Goal: Task Accomplishment & Management: Manage account settings

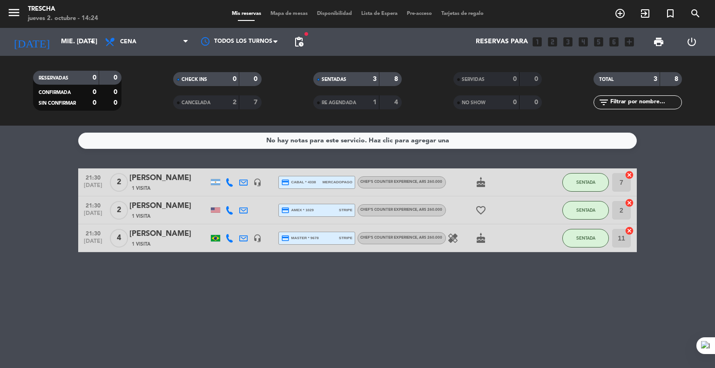
click at [30, 201] on bookings-row "21:30 [DATE] 2 [PERSON_NAME] 1 Visita headset_mic credit_card cabal * 4338 merc…" at bounding box center [357, 211] width 715 height 84
click at [56, 47] on input "mié. [DATE]" at bounding box center [100, 42] width 88 height 17
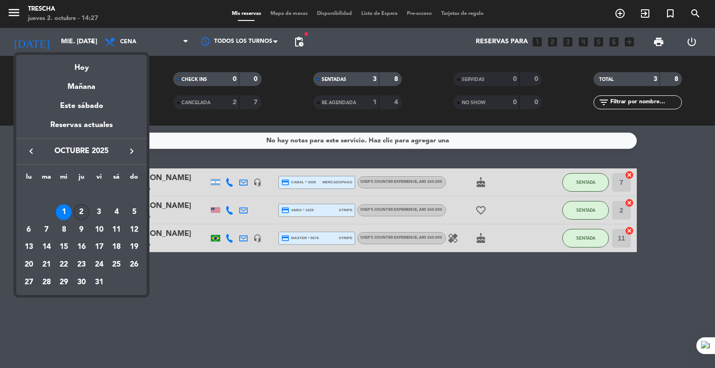
click at [86, 212] on div "2" at bounding box center [82, 212] width 16 height 16
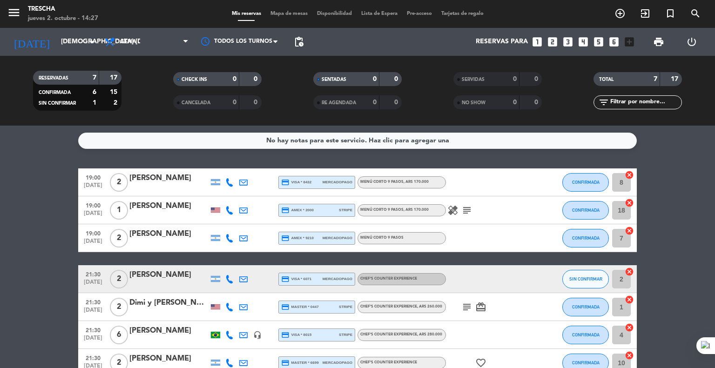
click at [22, 241] on bookings-row "19:00 [DATE] 2 [PERSON_NAME] credit_card visa * 8432 mercadopago Menú corto 9 p…" at bounding box center [357, 273] width 715 height 209
click at [567, 282] on button "SIN CONFIRMAR" at bounding box center [585, 279] width 47 height 19
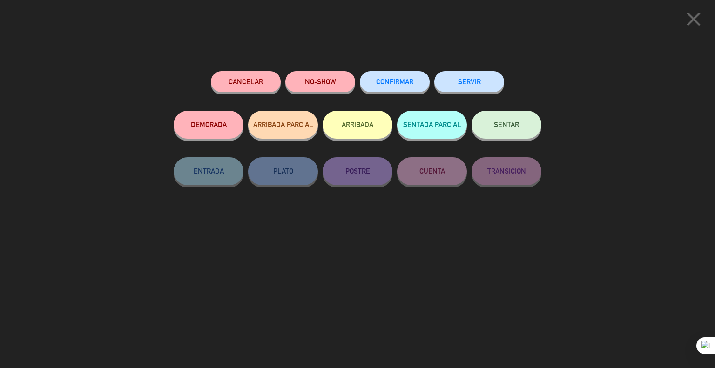
click at [388, 80] on span "CONFIRMAR" at bounding box center [394, 82] width 37 height 8
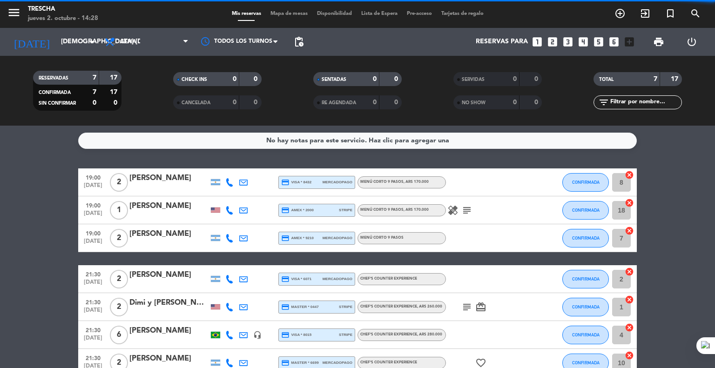
click at [34, 250] on bookings-row "19:00 [DATE] 2 [PERSON_NAME] credit_card visa * 8432 mercadopago Menú corto 9 p…" at bounding box center [357, 273] width 715 height 209
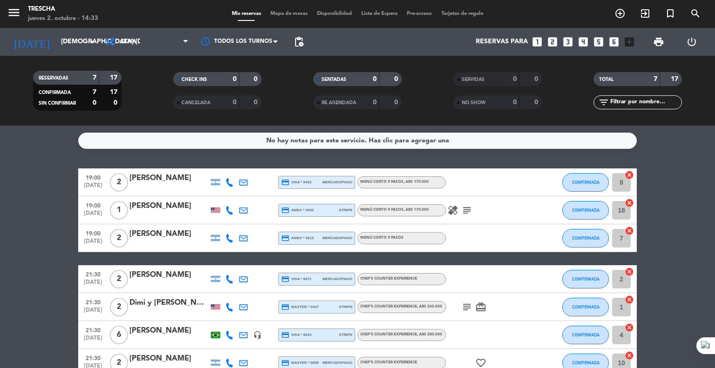
click at [31, 243] on bookings-row "19:00 [DATE] 2 [PERSON_NAME] credit_card visa * 8432 mercadopago Menú corto 9 p…" at bounding box center [357, 273] width 715 height 209
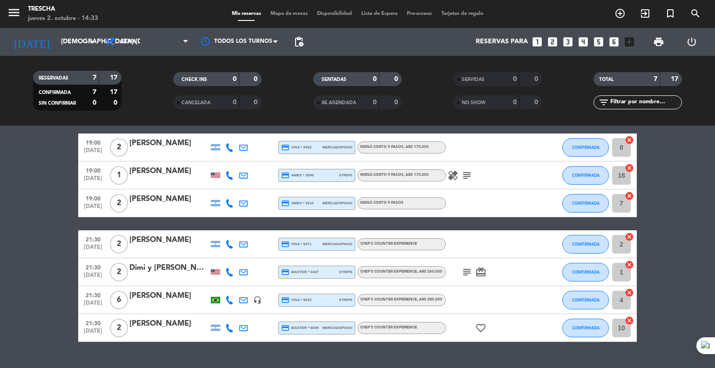
scroll to position [55, 0]
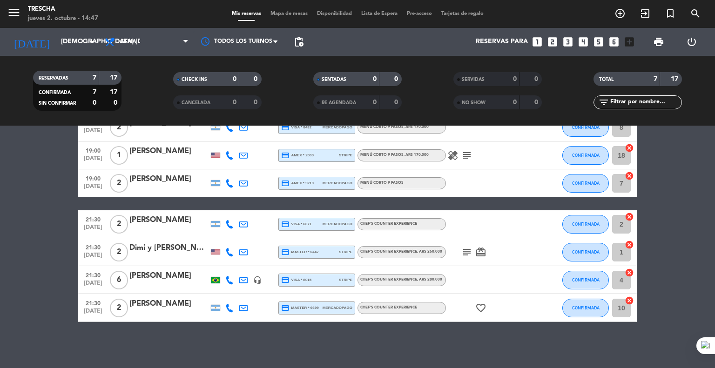
click at [31, 261] on bookings-row "19:00 [DATE] 2 [PERSON_NAME] credit_card visa * 8432 mercadopago Menú corto 9 p…" at bounding box center [357, 218] width 715 height 209
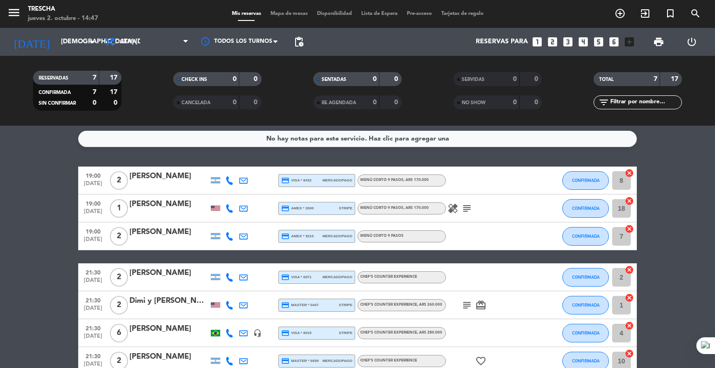
scroll to position [0, 0]
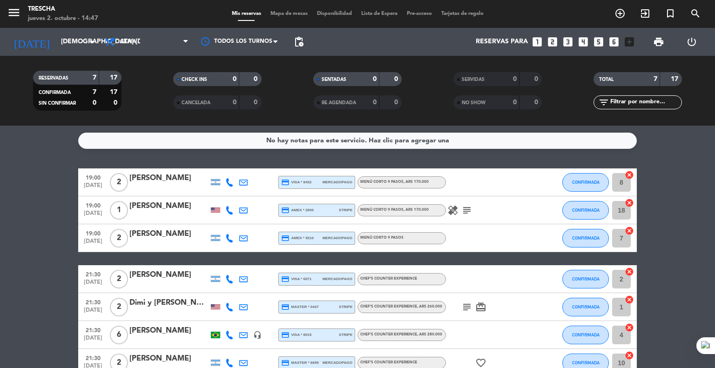
click at [19, 251] on bookings-row "19:00 [DATE] 2 [PERSON_NAME] credit_card visa * 8432 mercadopago Menú corto 9 p…" at bounding box center [357, 273] width 715 height 209
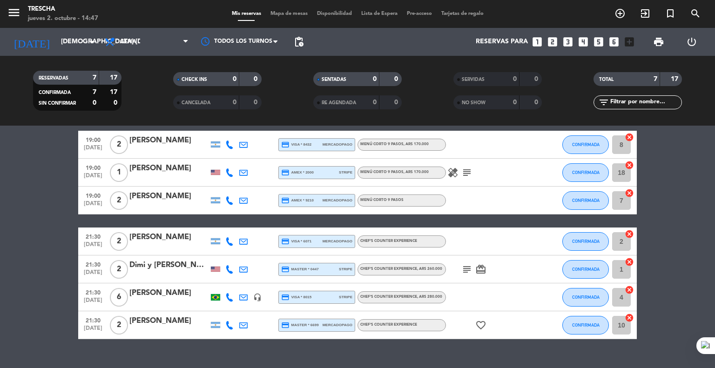
scroll to position [36, 0]
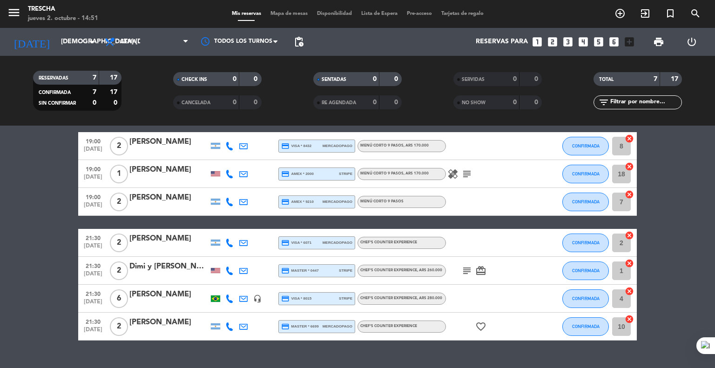
click at [22, 258] on bookings-row "19:00 [DATE] 2 [PERSON_NAME] credit_card visa * 8432 mercadopago Menú corto 9 p…" at bounding box center [357, 236] width 715 height 209
click at [57, 208] on bookings-row "19:00 [DATE] 2 [PERSON_NAME] credit_card visa * 8432 mercadopago Menú corto 9 p…" at bounding box center [357, 236] width 715 height 209
click at [36, 209] on bookings-row "19:00 [DATE] 2 [PERSON_NAME] credit_card visa * 8432 mercadopago Menú corto 9 p…" at bounding box center [357, 236] width 715 height 209
click at [457, 176] on icon "healing" at bounding box center [452, 174] width 11 height 11
click at [0, 244] on bookings-row "19:00 [DATE] 2 [PERSON_NAME] credit_card visa * 8432 mercadopago Menú corto 9 p…" at bounding box center [357, 236] width 715 height 209
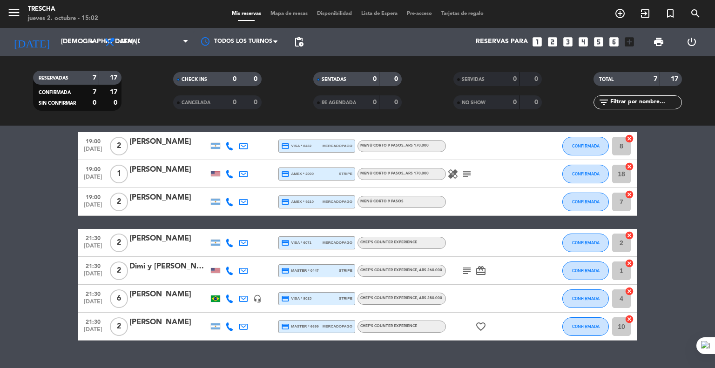
click at [0, 244] on bookings-row "19:00 [DATE] 2 [PERSON_NAME] credit_card visa * 8432 mercadopago Menú corto 9 p…" at bounding box center [357, 236] width 715 height 209
click at [27, 208] on bookings-row "19:00 [DATE] 2 [PERSON_NAME] credit_card visa * 8432 mercadopago Menú corto 9 p…" at bounding box center [357, 236] width 715 height 209
click at [146, 203] on div "[PERSON_NAME]" at bounding box center [168, 198] width 79 height 12
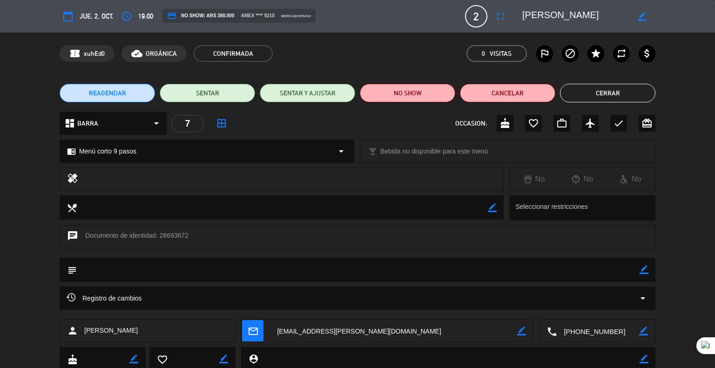
click at [614, 95] on button "Cerrar" at bounding box center [607, 93] width 95 height 19
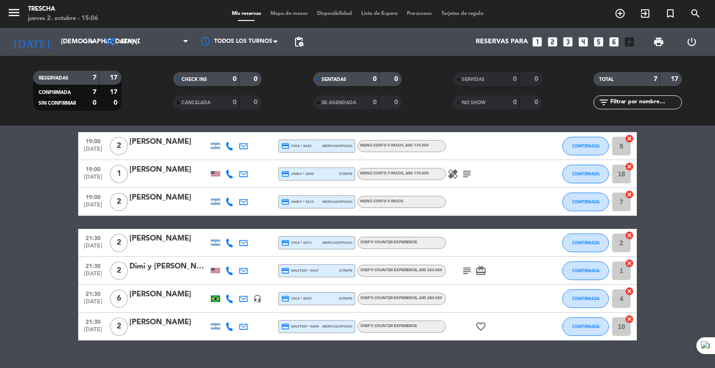
click at [72, 255] on bookings-row "19:00 [DATE] 2 [PERSON_NAME] credit_card visa * 8432 mercadopago Menú corto 9 p…" at bounding box center [357, 236] width 715 height 209
click at [50, 221] on bookings-row "19:00 [DATE] 2 [PERSON_NAME] credit_card visa * 8432 mercadopago Menú corto 9 p…" at bounding box center [357, 236] width 715 height 209
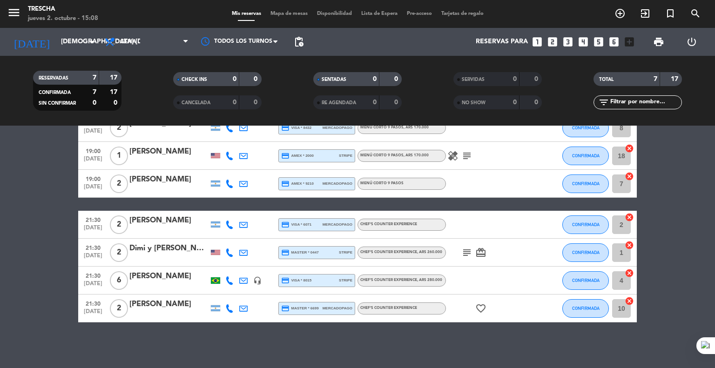
scroll to position [55, 0]
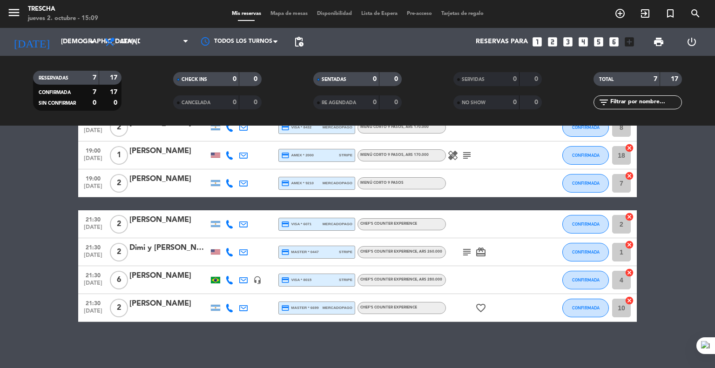
click at [51, 287] on bookings-row "19:00 [DATE] 2 [PERSON_NAME] credit_card visa * 8432 mercadopago Menú corto 9 p…" at bounding box center [357, 218] width 715 height 209
click at [466, 252] on icon "subject" at bounding box center [466, 252] width 11 height 11
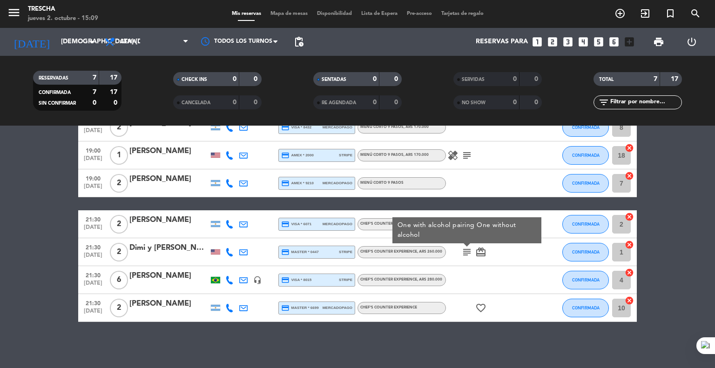
click at [51, 301] on bookings-row "19:00 [DATE] 2 [PERSON_NAME] credit_card visa * 8432 mercadopago Menú corto 9 p…" at bounding box center [357, 218] width 715 height 209
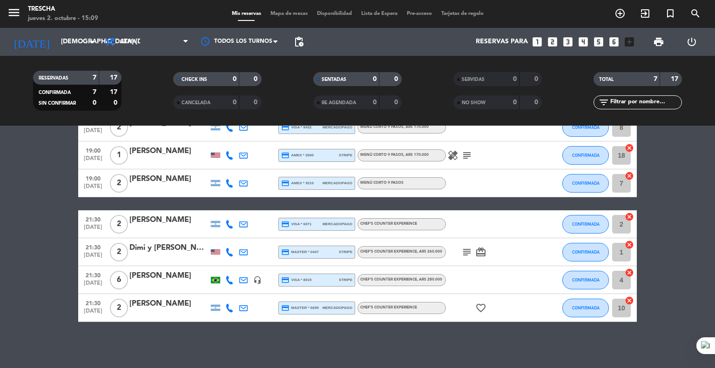
click at [169, 257] on div at bounding box center [168, 258] width 79 height 7
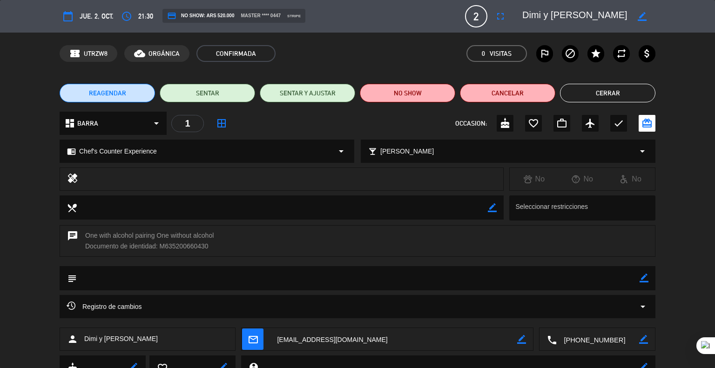
click at [615, 96] on button "Cerrar" at bounding box center [607, 93] width 95 height 19
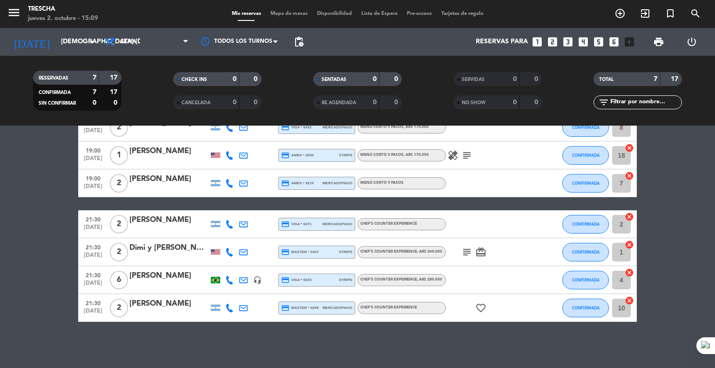
click at [28, 287] on bookings-row "19:00 [DATE] 2 [PERSON_NAME] credit_card visa * 8432 mercadopago Menú corto 9 p…" at bounding box center [357, 218] width 715 height 209
click at [44, 259] on bookings-row "19:00 [DATE] 2 [PERSON_NAME] credit_card visa * 8432 mercadopago Menú corto 9 p…" at bounding box center [357, 218] width 715 height 209
click at [147, 227] on div at bounding box center [168, 230] width 79 height 7
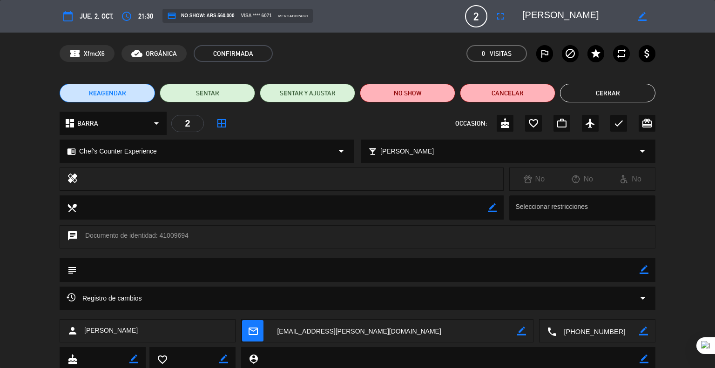
click at [636, 95] on button "Cerrar" at bounding box center [607, 93] width 95 height 19
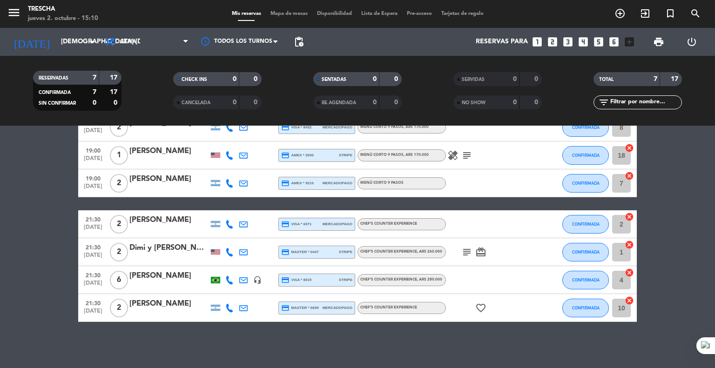
click at [172, 312] on div at bounding box center [168, 314] width 79 height 7
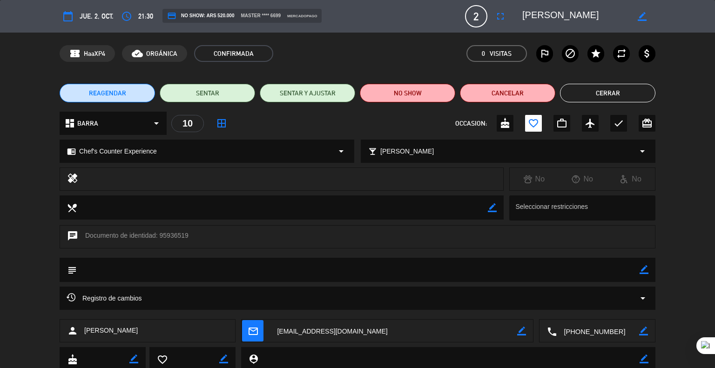
click at [583, 89] on button "Cerrar" at bounding box center [607, 93] width 95 height 19
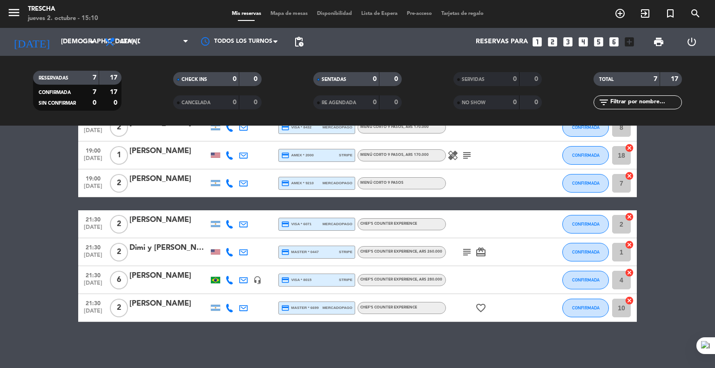
click at [12, 325] on div "No hay notas para este servicio. Haz clic para agregar una 19:00 [DATE] 2 [PERS…" at bounding box center [357, 247] width 715 height 243
click at [468, 255] on icon "subject" at bounding box center [466, 252] width 11 height 11
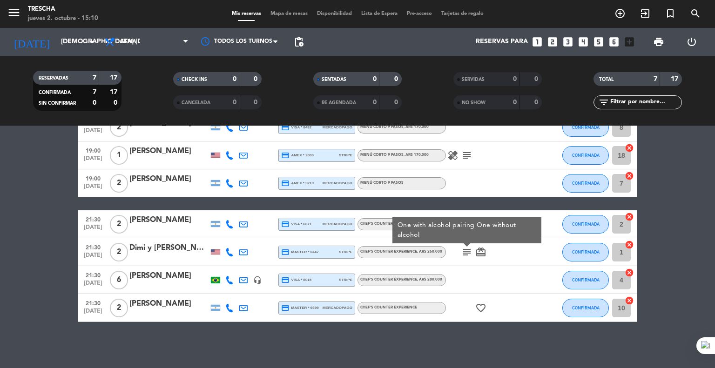
click at [468, 255] on icon "subject" at bounding box center [466, 252] width 11 height 11
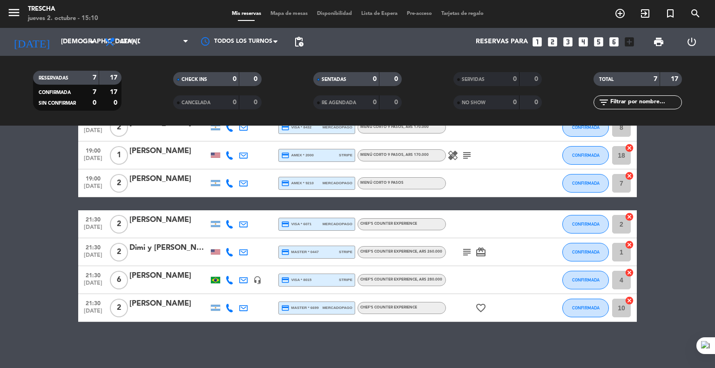
click at [479, 308] on icon "favorite_border" at bounding box center [480, 308] width 11 height 11
click at [3, 251] on bookings-row "19:00 [DATE] 2 [PERSON_NAME] credit_card visa * 8432 mercadopago Menú corto 9 p…" at bounding box center [357, 218] width 715 height 209
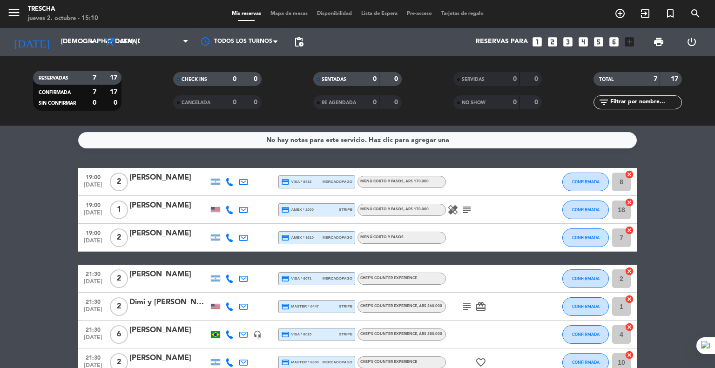
scroll to position [0, 0]
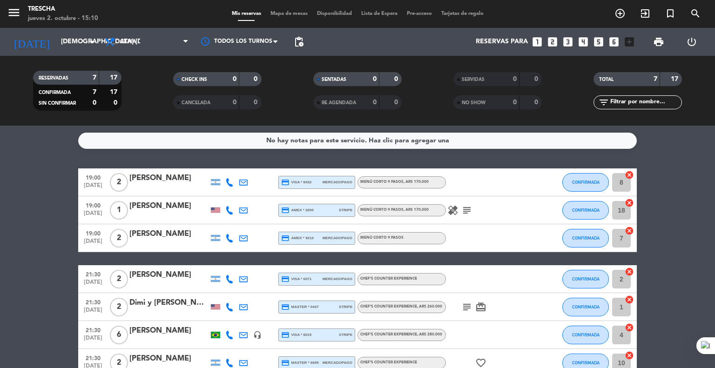
click at [470, 214] on icon "subject" at bounding box center [466, 210] width 11 height 11
click at [0, 217] on bookings-row "19:00 [DATE] 2 [PERSON_NAME] credit_card visa * 8432 mercadopago Menú corto 9 p…" at bounding box center [357, 273] width 715 height 209
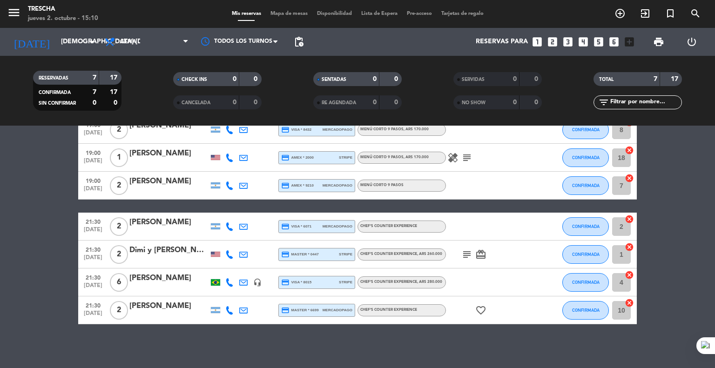
scroll to position [55, 0]
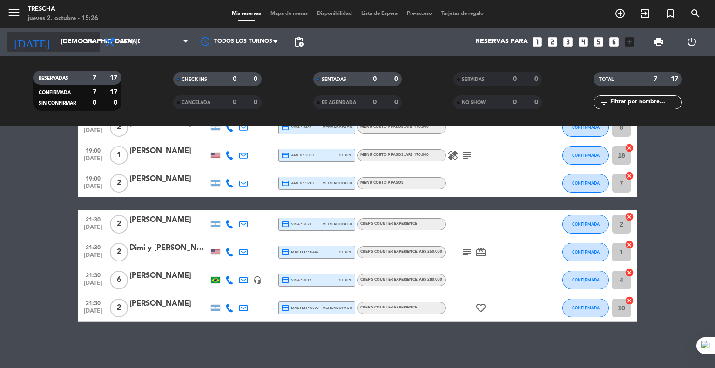
click at [60, 32] on div "[DATE] jue. [DATE] arrow_drop_down" at bounding box center [53, 42] width 93 height 20
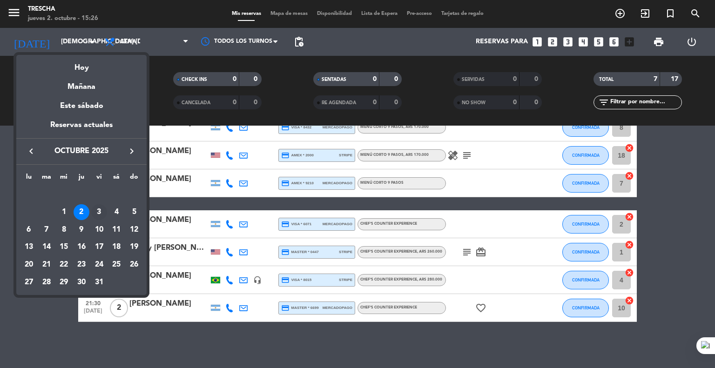
click at [99, 213] on div "3" at bounding box center [99, 212] width 16 height 16
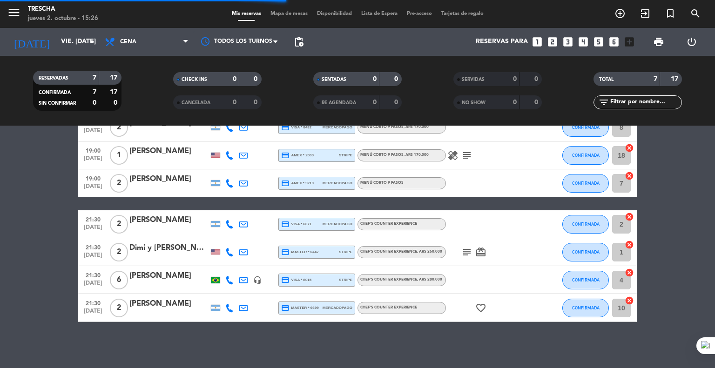
scroll to position [0, 0]
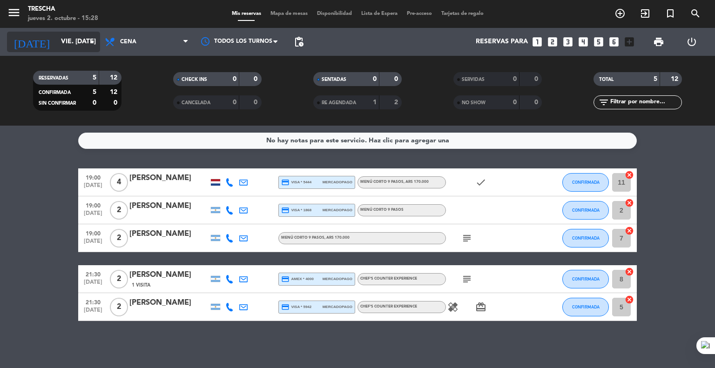
click at [72, 38] on input "vie. [DATE]" at bounding box center [100, 42] width 88 height 17
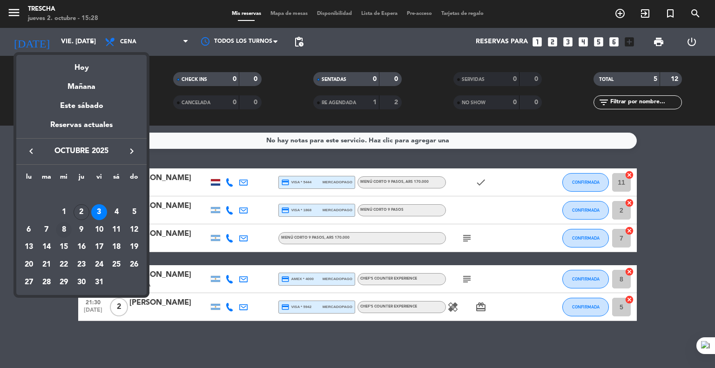
click at [61, 231] on div "8" at bounding box center [64, 230] width 16 height 16
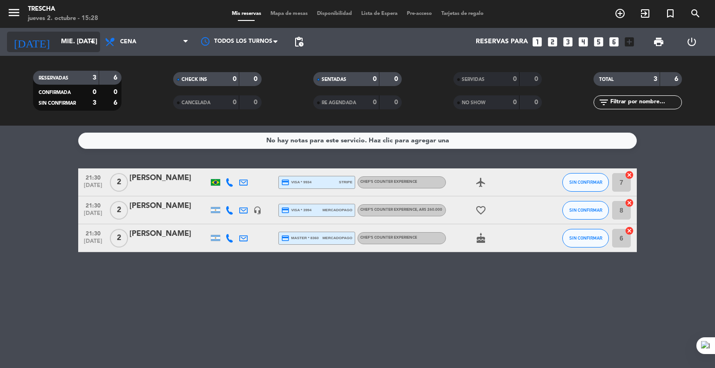
click at [56, 41] on input "mié. [DATE]" at bounding box center [100, 42] width 88 height 17
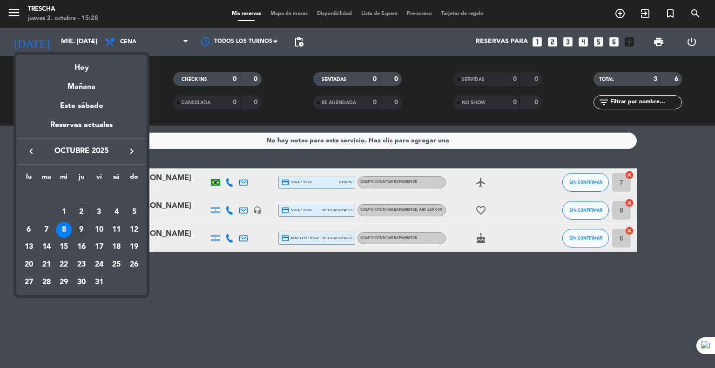
click at [81, 226] on div "9" at bounding box center [82, 230] width 16 height 16
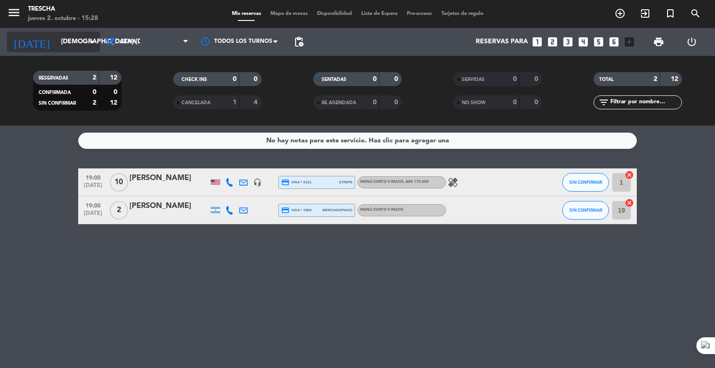
click at [67, 40] on input "[DEMOGRAPHIC_DATA] [DATE]" at bounding box center [100, 42] width 88 height 17
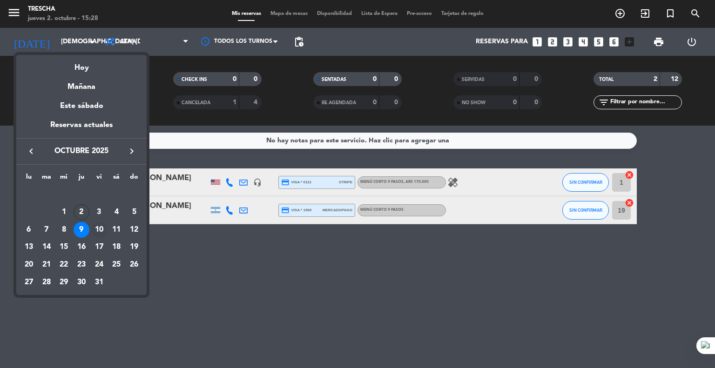
click at [98, 230] on div "10" at bounding box center [99, 230] width 16 height 16
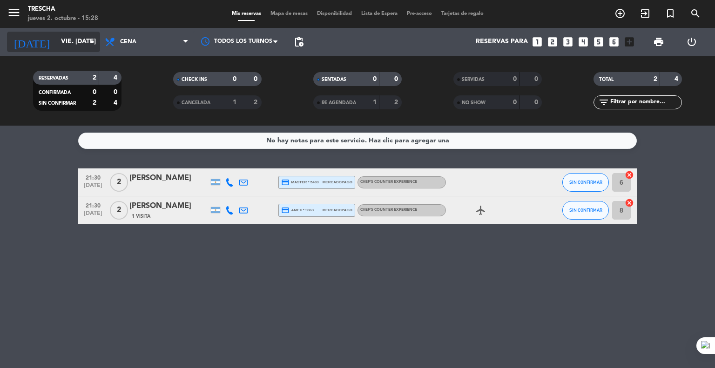
click at [73, 40] on input "vie. [DATE]" at bounding box center [100, 42] width 88 height 17
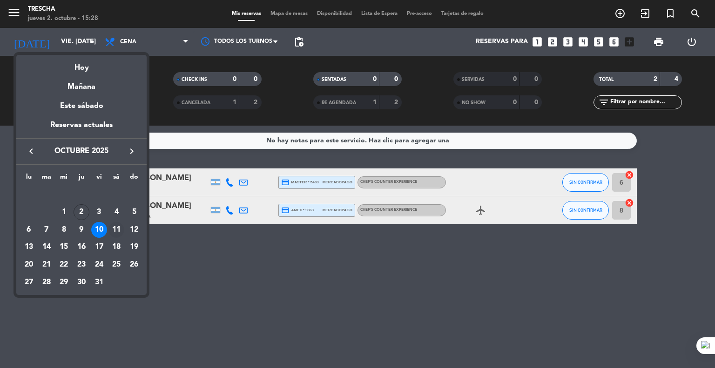
click at [113, 230] on div "11" at bounding box center [116, 230] width 16 height 16
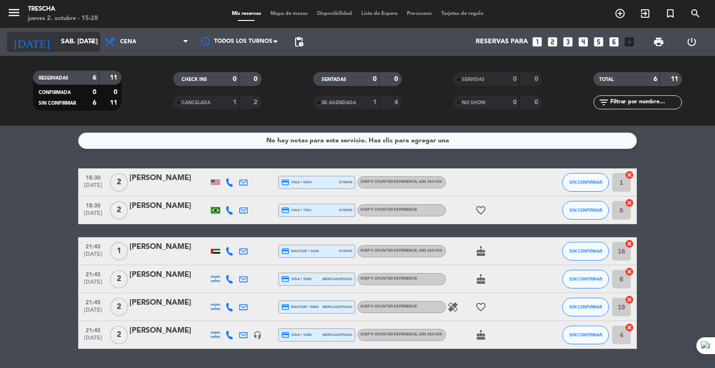
click at [78, 37] on input "sáb. [DATE]" at bounding box center [100, 42] width 88 height 17
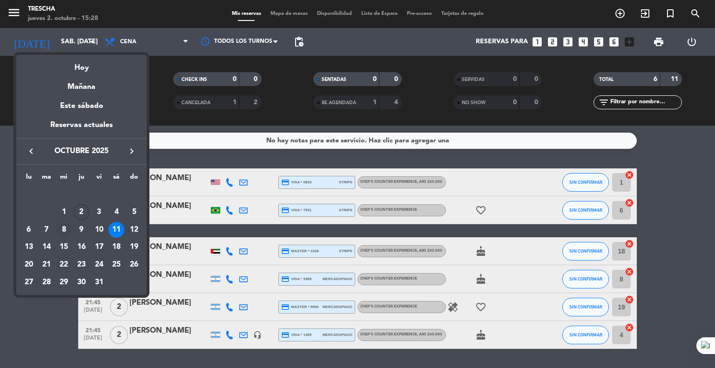
click at [61, 230] on div "8" at bounding box center [64, 230] width 16 height 16
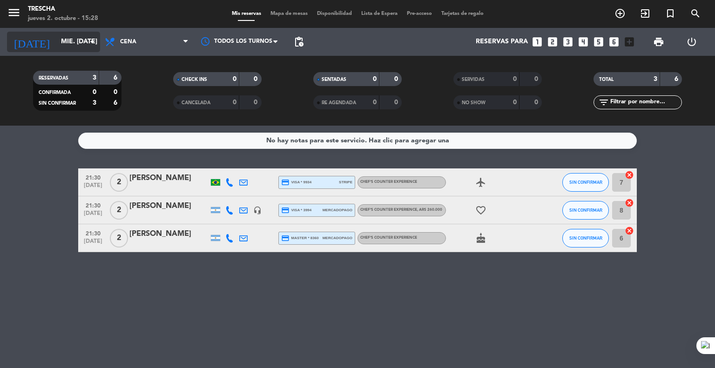
click at [60, 47] on input "mié. [DATE]" at bounding box center [100, 42] width 88 height 17
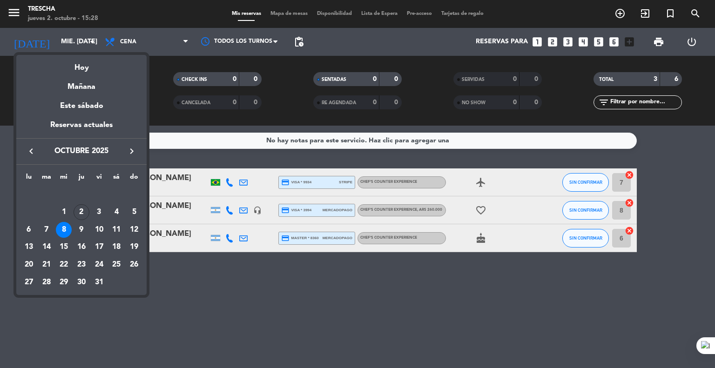
click at [62, 237] on div "8" at bounding box center [64, 230] width 16 height 16
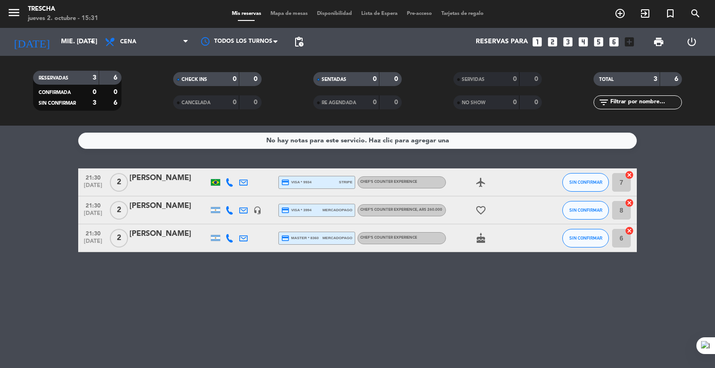
drag, startPoint x: 19, startPoint y: 274, endPoint x: 48, endPoint y: 278, distance: 30.0
click at [48, 278] on div "No hay notas para este servicio. Haz clic para agregar una 21:30 [DATE] 2 [PERS…" at bounding box center [357, 247] width 715 height 243
click at [87, 43] on icon "arrow_drop_down" at bounding box center [92, 41] width 11 height 11
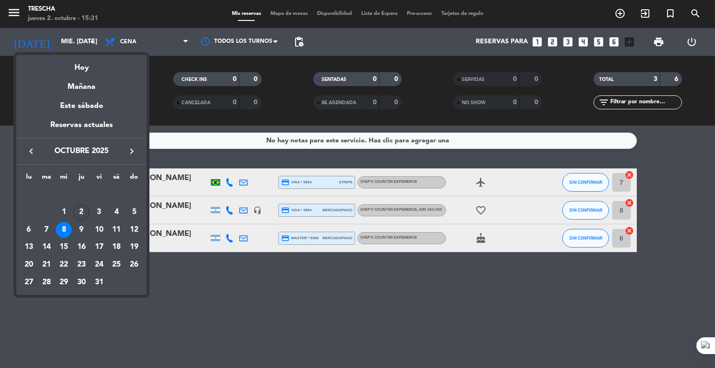
click at [156, 334] on div at bounding box center [357, 184] width 715 height 368
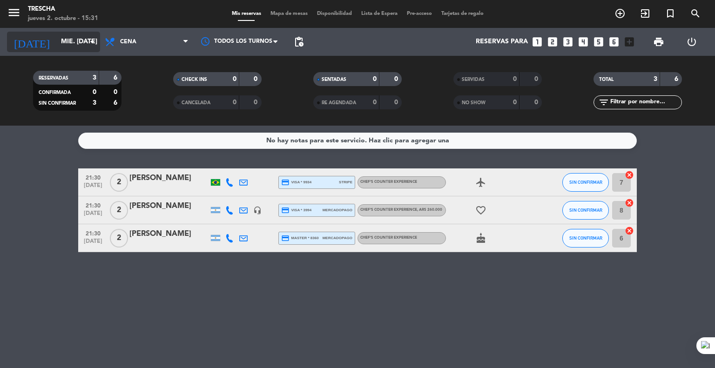
click at [59, 46] on input "mié. [DATE]" at bounding box center [100, 42] width 88 height 17
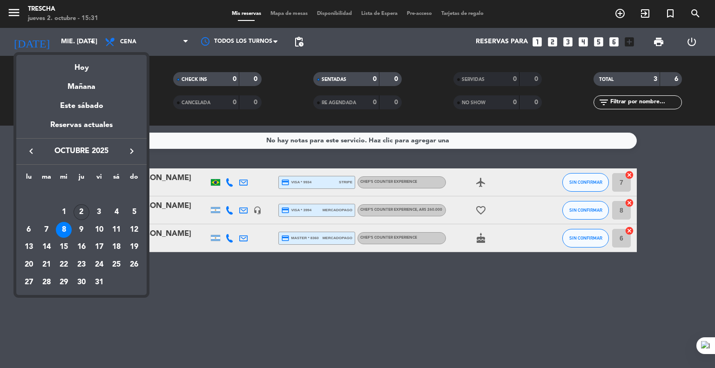
click at [81, 212] on div "2" at bounding box center [82, 212] width 16 height 16
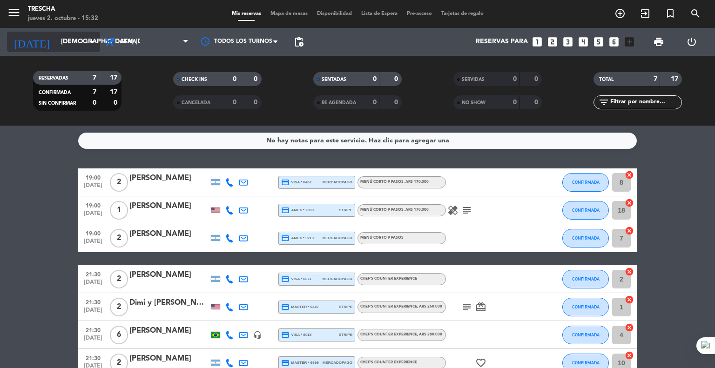
click at [69, 38] on input "[DEMOGRAPHIC_DATA] [DATE]" at bounding box center [100, 42] width 88 height 17
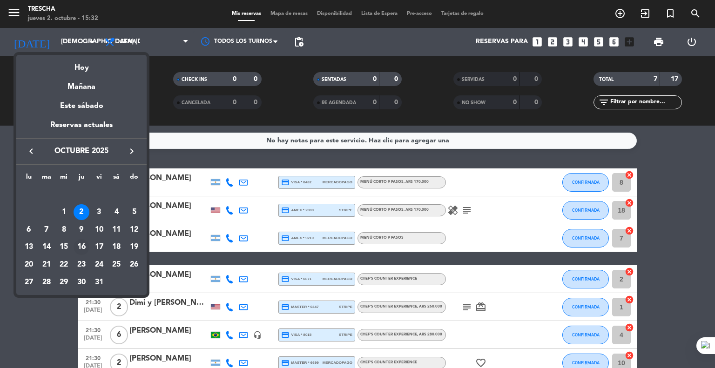
click at [84, 247] on div "16" at bounding box center [82, 247] width 16 height 16
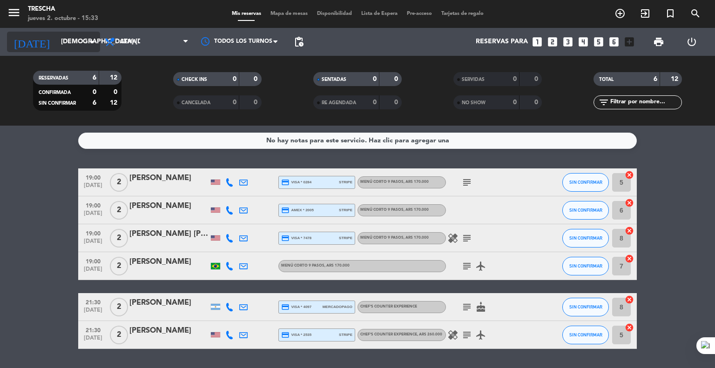
click at [58, 41] on input "[DEMOGRAPHIC_DATA] [DATE]" at bounding box center [100, 42] width 88 height 17
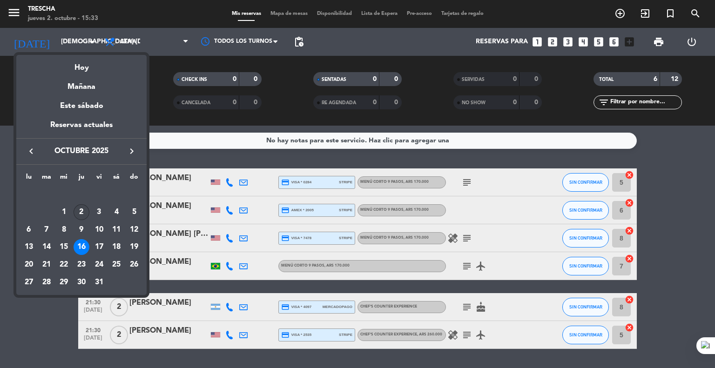
click at [84, 215] on div "2" at bounding box center [82, 212] width 16 height 16
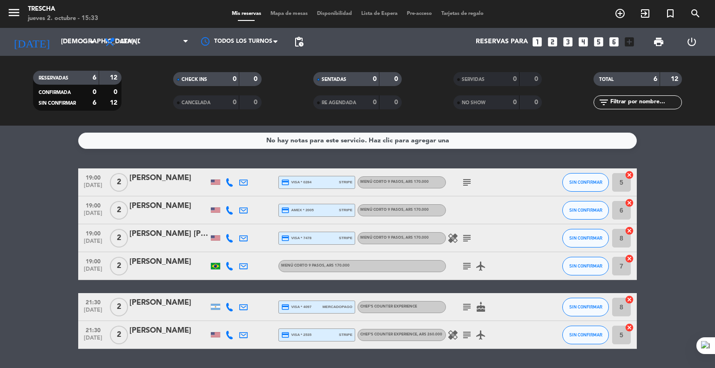
type input "[DEMOGRAPHIC_DATA] [DATE]"
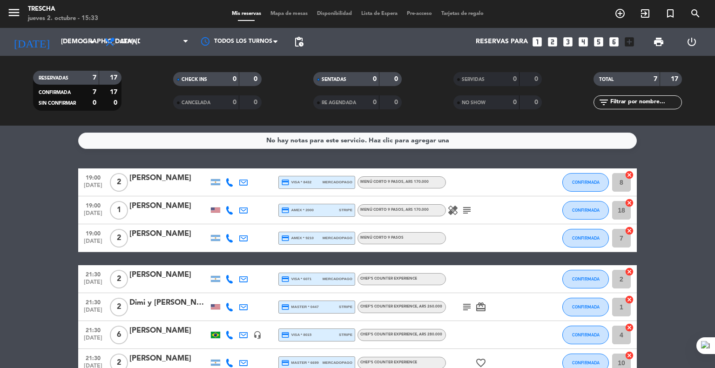
click at [141, 238] on div "[PERSON_NAME]" at bounding box center [168, 234] width 79 height 12
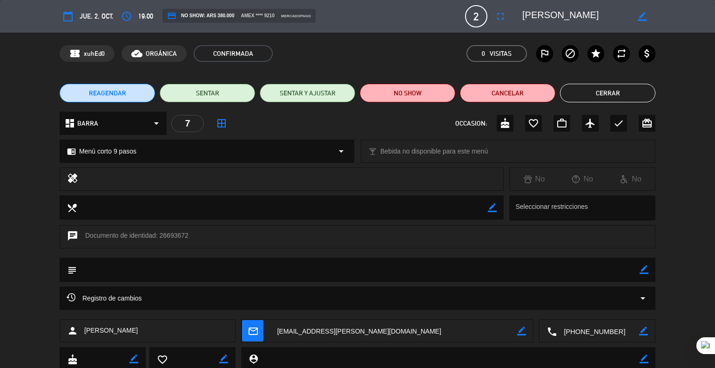
click at [126, 95] on button "REAGENDAR" at bounding box center [107, 93] width 95 height 19
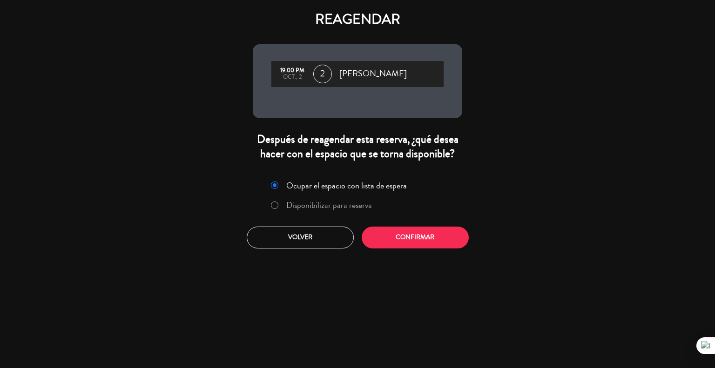
click at [299, 205] on label "Disponibilizar para reserva" at bounding box center [329, 205] width 86 height 8
click at [393, 238] on button "Confirmar" at bounding box center [415, 238] width 107 height 22
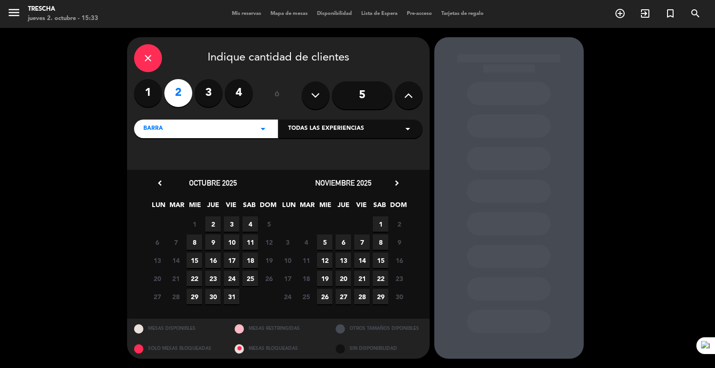
click at [210, 263] on span "16" at bounding box center [212, 260] width 15 height 15
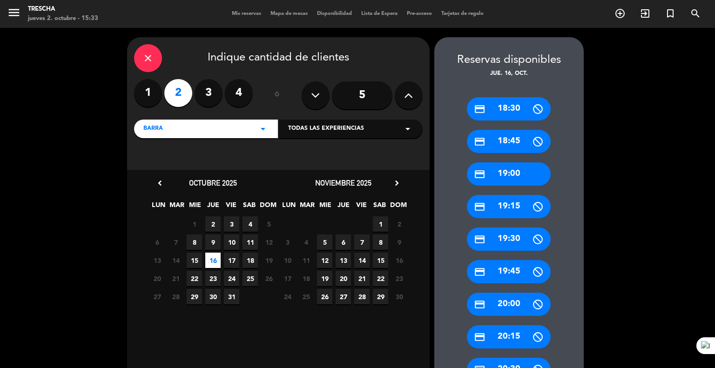
click at [507, 174] on div "credit_card 19:00" at bounding box center [509, 174] width 84 height 23
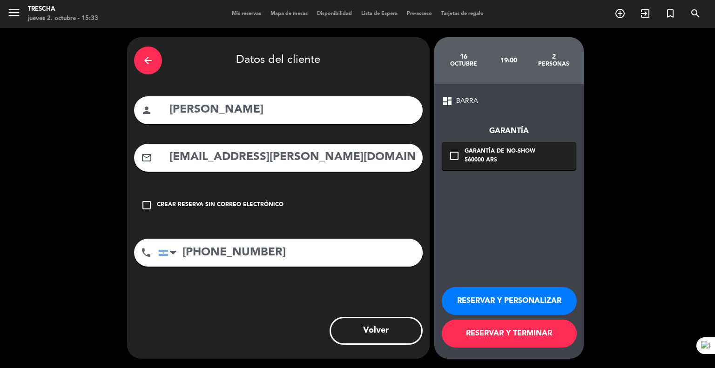
click at [492, 307] on button "RESERVAR Y PERSONALIZAR" at bounding box center [509, 301] width 135 height 28
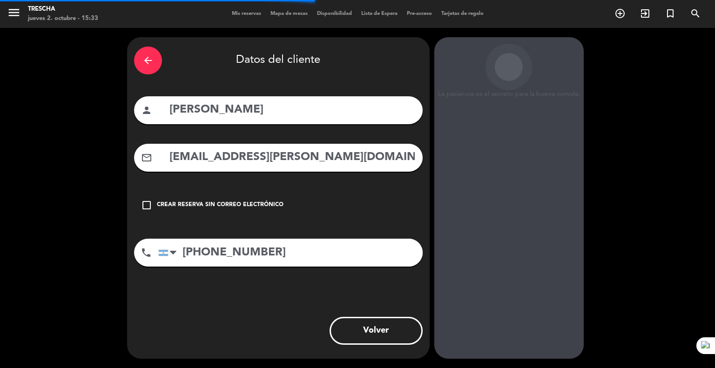
scroll to position [4, 0]
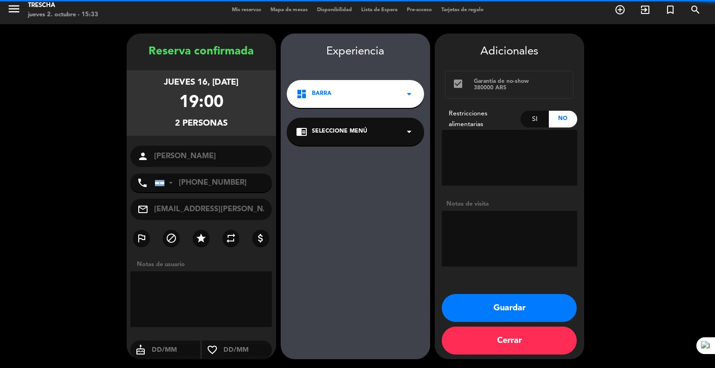
click at [492, 307] on button "Guardar" at bounding box center [509, 308] width 135 height 28
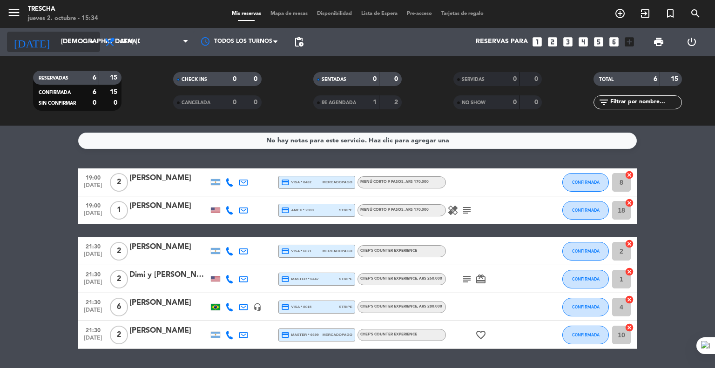
click at [79, 42] on input "[DEMOGRAPHIC_DATA] [DATE]" at bounding box center [100, 42] width 88 height 17
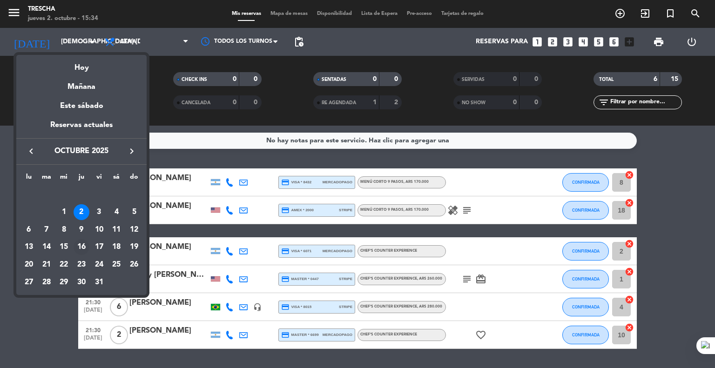
click at [85, 248] on div "16" at bounding box center [82, 247] width 16 height 16
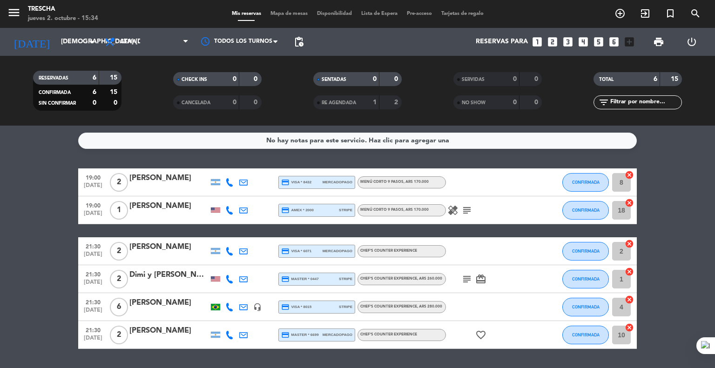
type input "[DEMOGRAPHIC_DATA] [DATE]"
